Goal: Task Accomplishment & Management: Complete application form

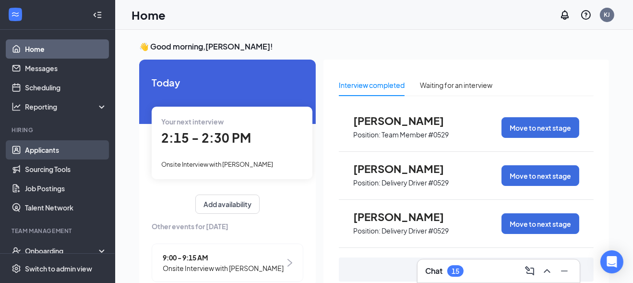
click at [56, 147] on link "Applicants" at bounding box center [66, 149] width 82 height 19
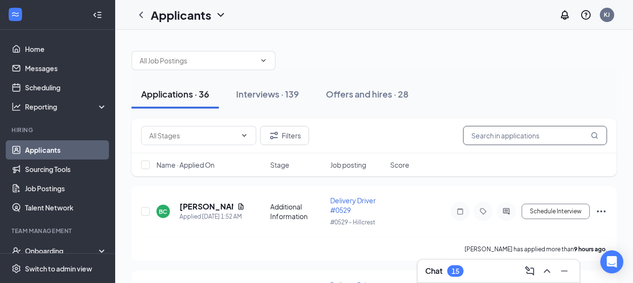
click at [510, 140] on input "text" at bounding box center [535, 135] width 144 height 19
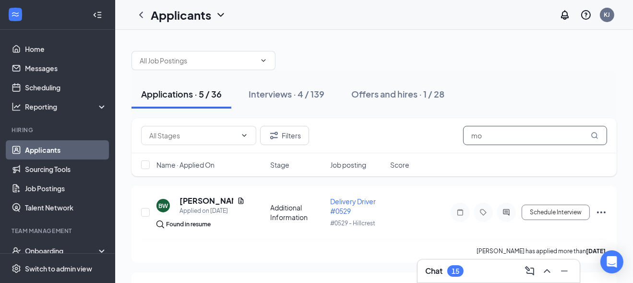
type input "m"
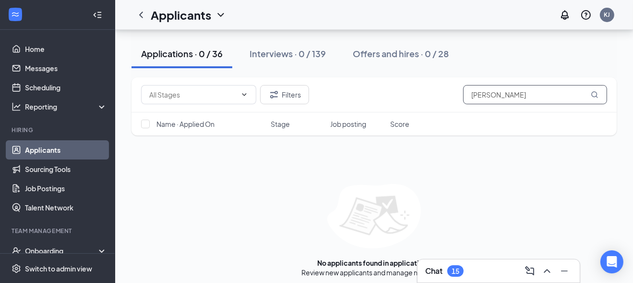
scroll to position [64, 0]
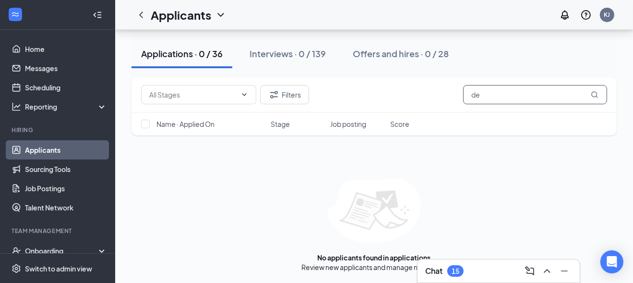
type input "d"
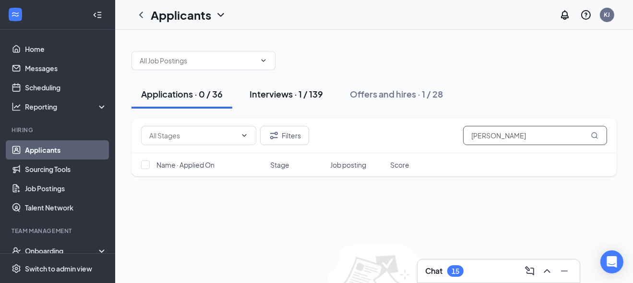
type input "[PERSON_NAME]"
click at [307, 91] on div "Interviews · 1 / 139" at bounding box center [286, 94] width 73 height 12
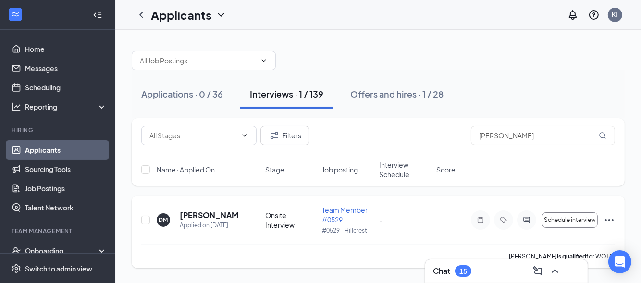
click at [606, 217] on icon "Ellipses" at bounding box center [609, 220] width 12 height 12
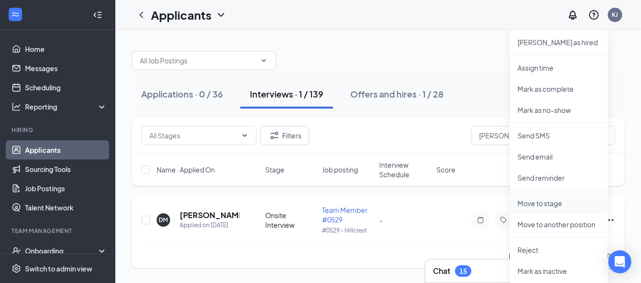
click at [548, 202] on p "Move to stage" at bounding box center [558, 203] width 83 height 10
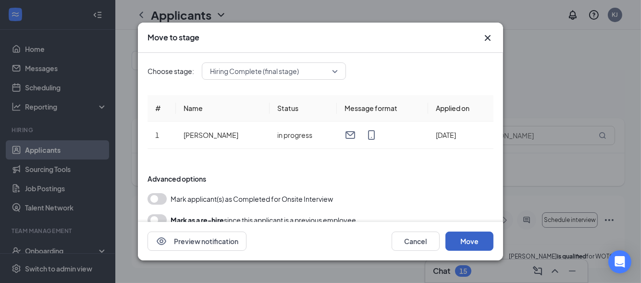
click at [469, 239] on button "Move" at bounding box center [469, 240] width 48 height 19
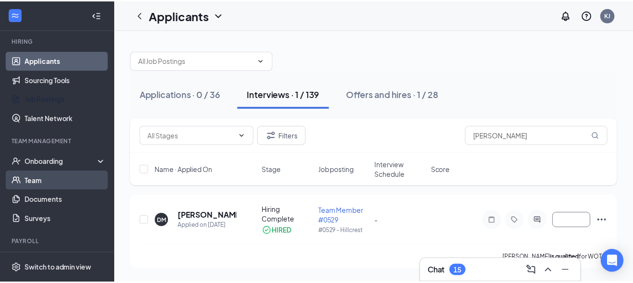
scroll to position [96, 0]
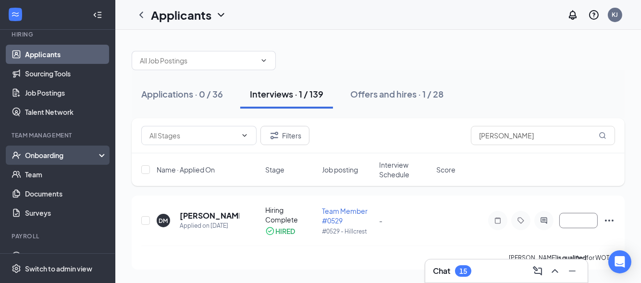
click at [47, 154] on div "Onboarding" at bounding box center [62, 155] width 74 height 10
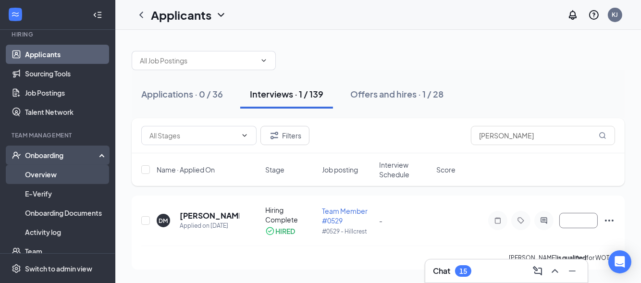
click at [43, 172] on link "Overview" at bounding box center [66, 174] width 82 height 19
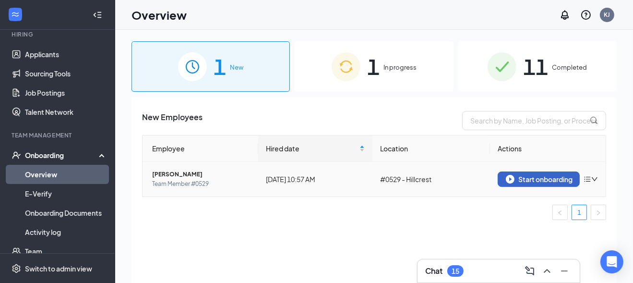
click at [555, 181] on div "Start onboarding" at bounding box center [539, 179] width 66 height 9
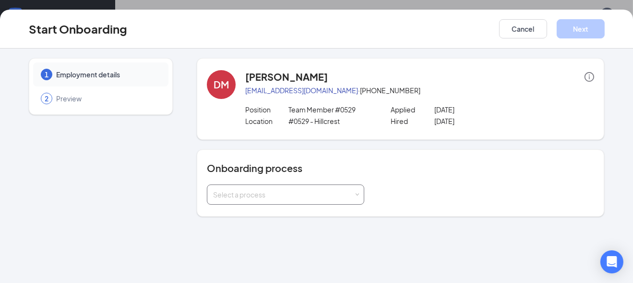
click at [247, 195] on div "Select a process" at bounding box center [283, 195] width 141 height 10
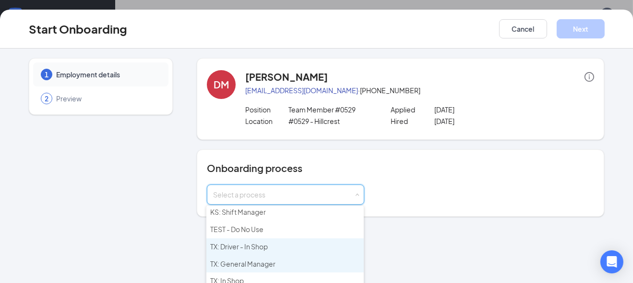
scroll to position [108, 0]
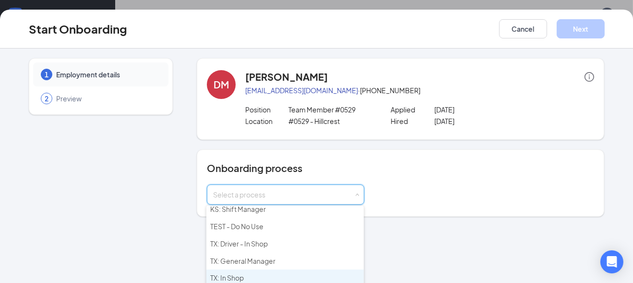
click at [233, 273] on span "TX: In Shop" at bounding box center [227, 277] width 34 height 9
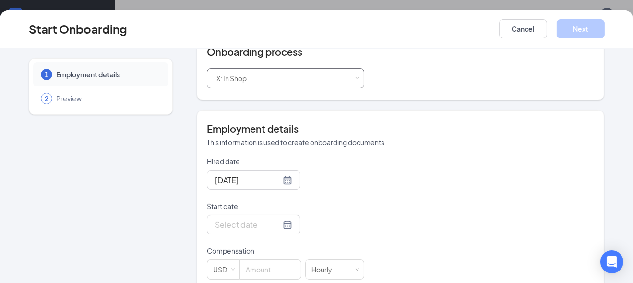
scroll to position [134, 0]
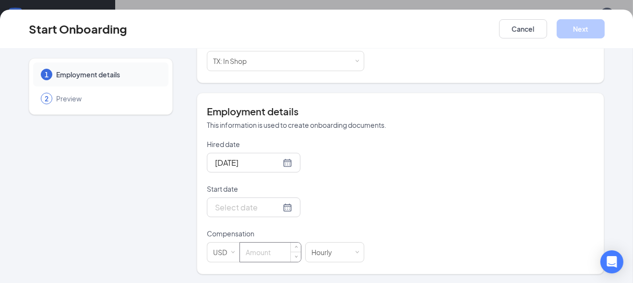
click at [261, 253] on input at bounding box center [270, 252] width 61 height 19
click at [274, 207] on div at bounding box center [253, 207] width 77 height 12
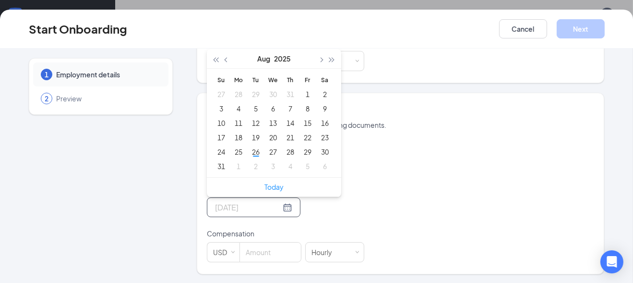
type input "[DATE]"
click at [274, 206] on div at bounding box center [253, 207] width 77 height 12
type input "[DATE]"
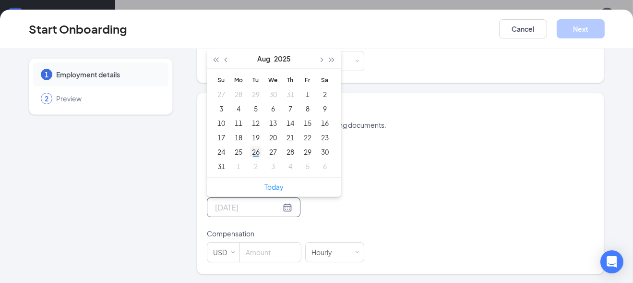
click at [253, 151] on div "26" at bounding box center [256, 152] width 12 height 12
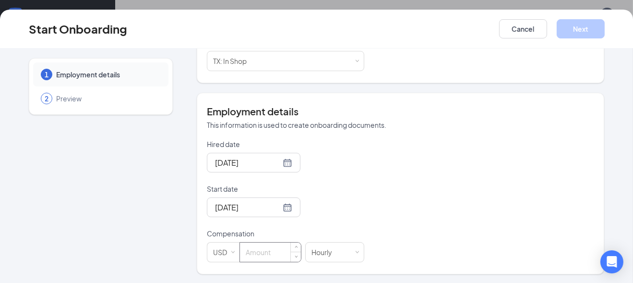
click at [253, 252] on input at bounding box center [270, 252] width 61 height 19
type input "13"
click at [587, 31] on button "Next" at bounding box center [581, 28] width 48 height 19
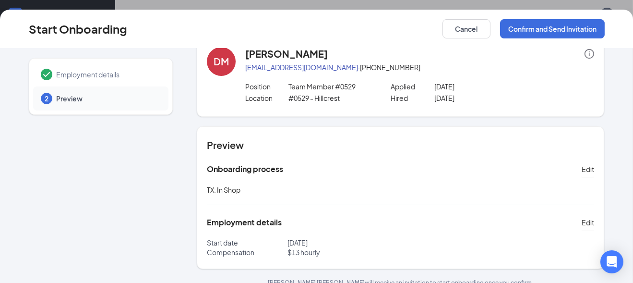
scroll to position [36, 0]
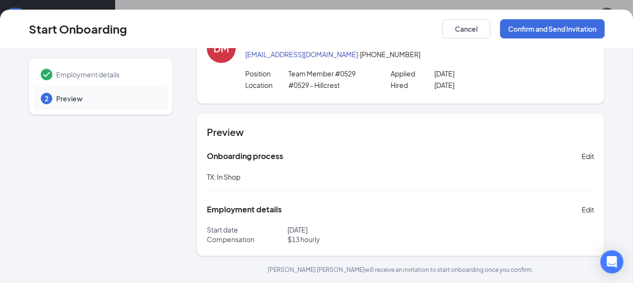
click at [322, 241] on p "$ 13 hourly" at bounding box center [344, 239] width 113 height 10
click at [304, 240] on p "$ 13 hourly" at bounding box center [344, 239] width 113 height 10
click at [297, 240] on p "$ 13 hourly" at bounding box center [344, 239] width 113 height 10
click at [295, 242] on p "$ 13 hourly" at bounding box center [344, 239] width 113 height 10
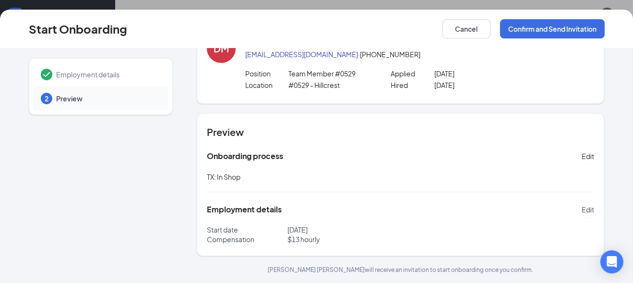
click at [584, 208] on span "Edit" at bounding box center [588, 210] width 12 height 10
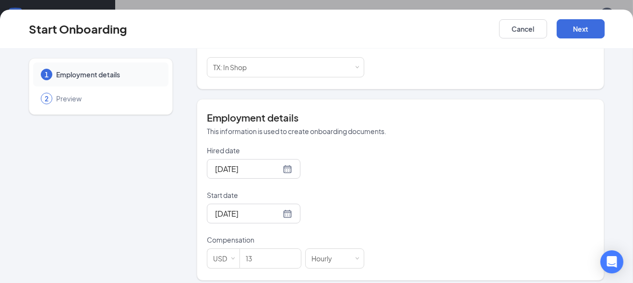
scroll to position [134, 0]
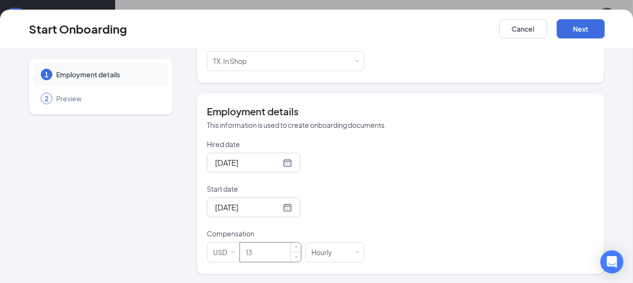
click at [251, 247] on input "13" at bounding box center [270, 252] width 61 height 19
type input "12.5"
click at [585, 33] on button "Next" at bounding box center [581, 28] width 48 height 19
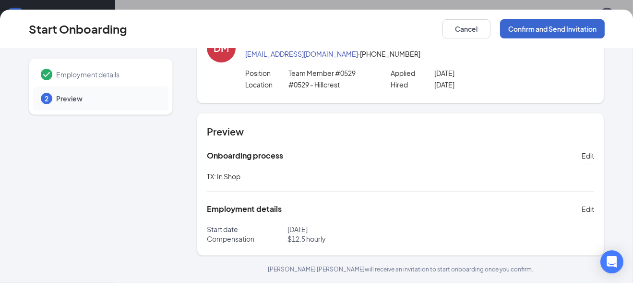
scroll to position [36, 0]
click at [553, 31] on button "Confirm and Send Invitation" at bounding box center [552, 28] width 105 height 19
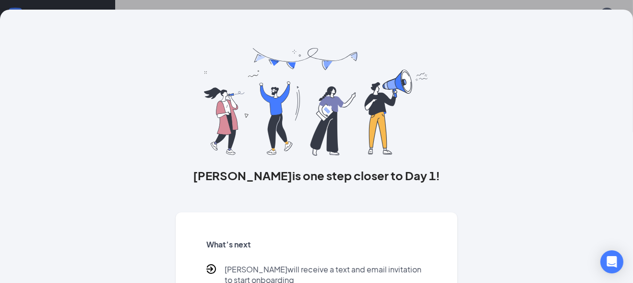
scroll to position [48, 0]
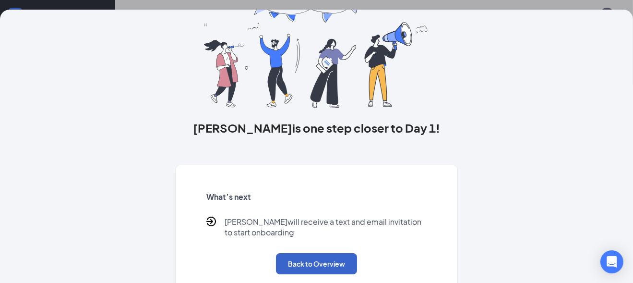
click at [304, 264] on button "Back to Overview" at bounding box center [316, 263] width 81 height 21
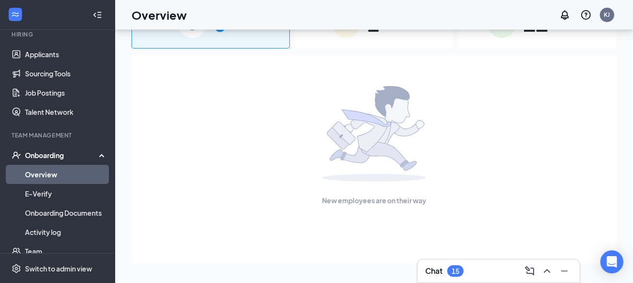
click at [57, 157] on div "Onboarding" at bounding box center [62, 155] width 74 height 10
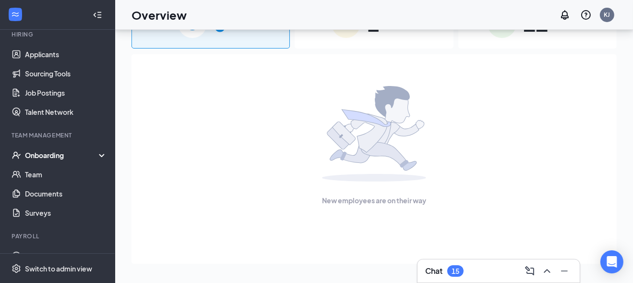
click at [47, 151] on div "Onboarding" at bounding box center [62, 155] width 74 height 10
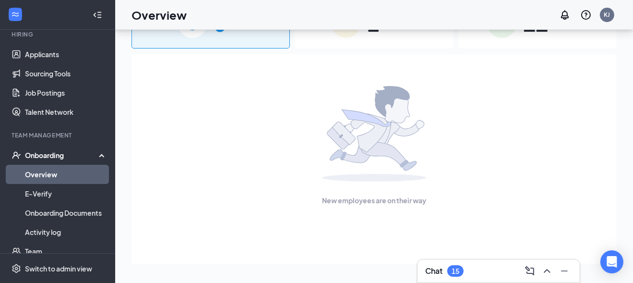
click at [44, 172] on link "Overview" at bounding box center [66, 174] width 82 height 19
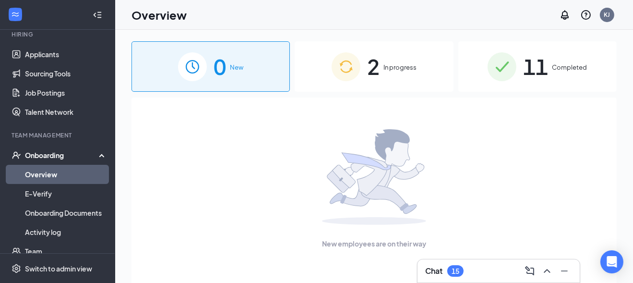
click at [399, 71] on span "In progress" at bounding box center [400, 67] width 33 height 10
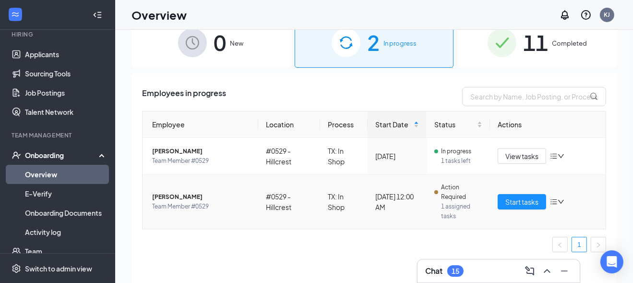
scroll to position [43, 0]
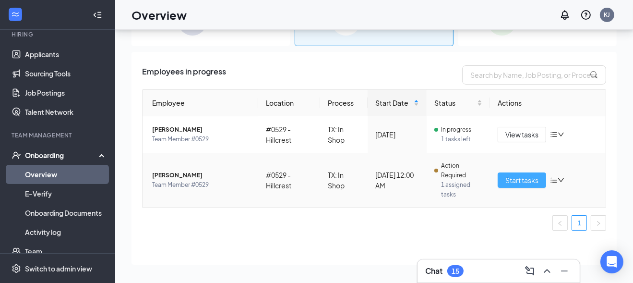
click at [522, 177] on span "Start tasks" at bounding box center [522, 180] width 33 height 11
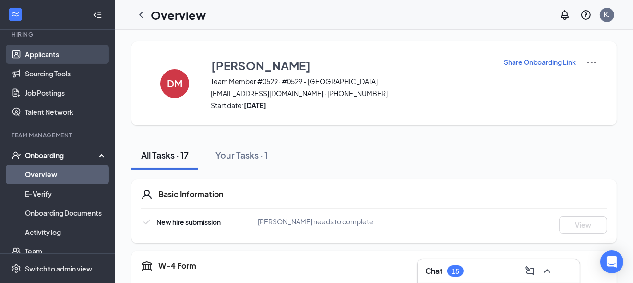
click at [42, 55] on link "Applicants" at bounding box center [66, 54] width 82 height 19
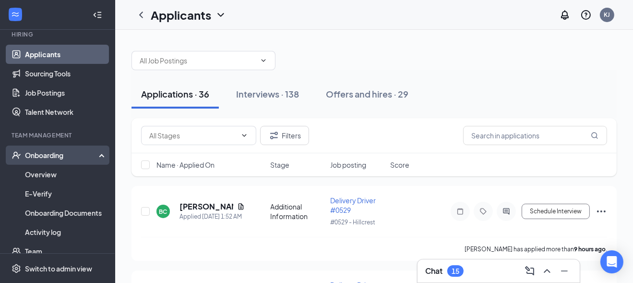
click at [57, 150] on div "Onboarding" at bounding box center [62, 155] width 74 height 10
click at [59, 156] on div "Onboarding" at bounding box center [62, 155] width 74 height 10
click at [41, 172] on link "Overview" at bounding box center [66, 174] width 82 height 19
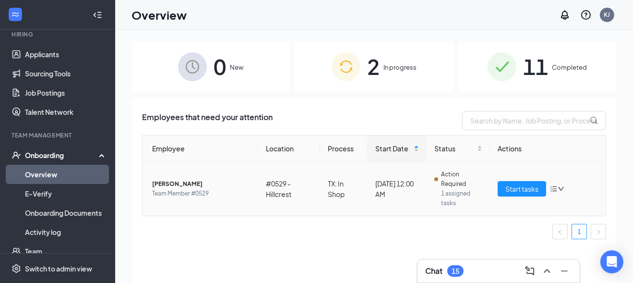
click at [180, 183] on span "[PERSON_NAME]" at bounding box center [201, 184] width 98 height 10
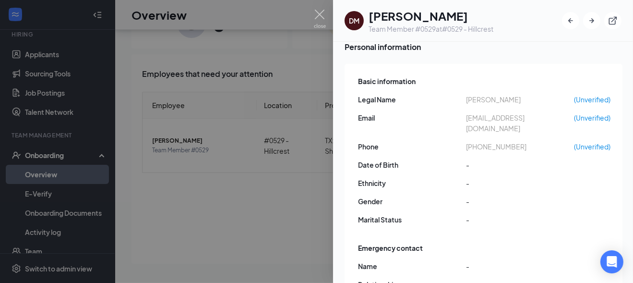
scroll to position [96, 0]
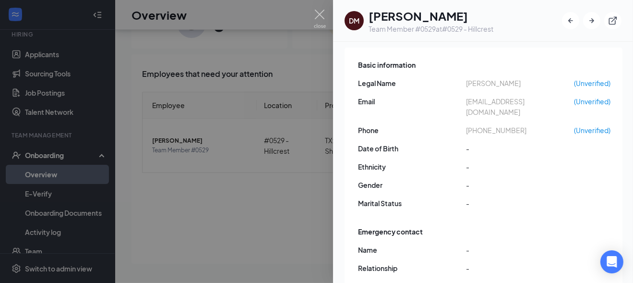
click at [0, 232] on div at bounding box center [316, 141] width 633 height 283
